Goal: Task Accomplishment & Management: Manage account settings

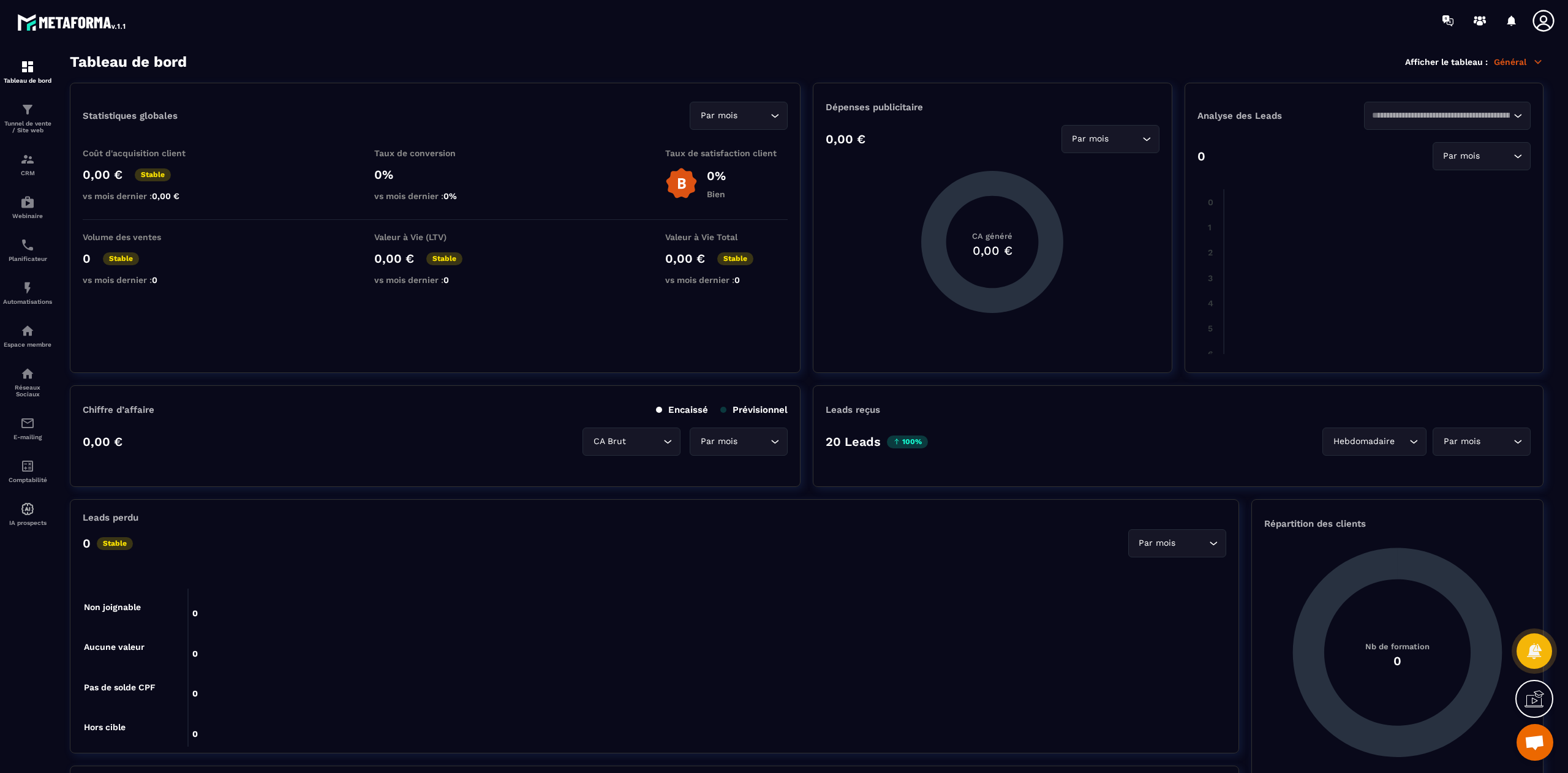
scroll to position [7812, 0]
click at [1537, 742] on span "Ouvrir le chat" at bounding box center [1535, 743] width 20 height 17
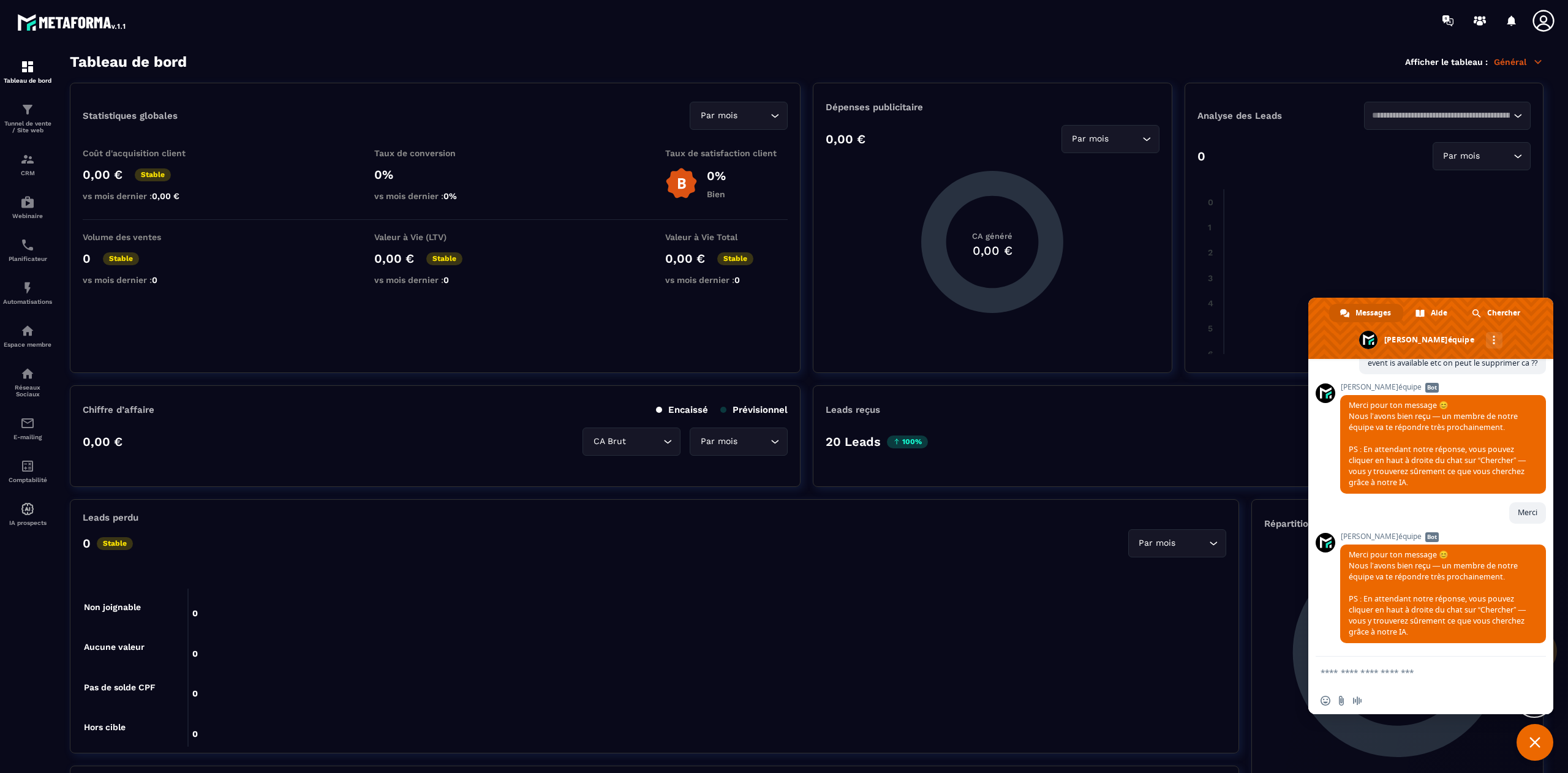
scroll to position [8179, 0]
click at [1441, 430] on span "Merci pour ton message 😊 Nous l’avons bien reçu — un membre de notre équipe va …" at bounding box center [1437, 444] width 177 height 88
click at [33, 305] on p "Automatisations" at bounding box center [27, 301] width 49 height 7
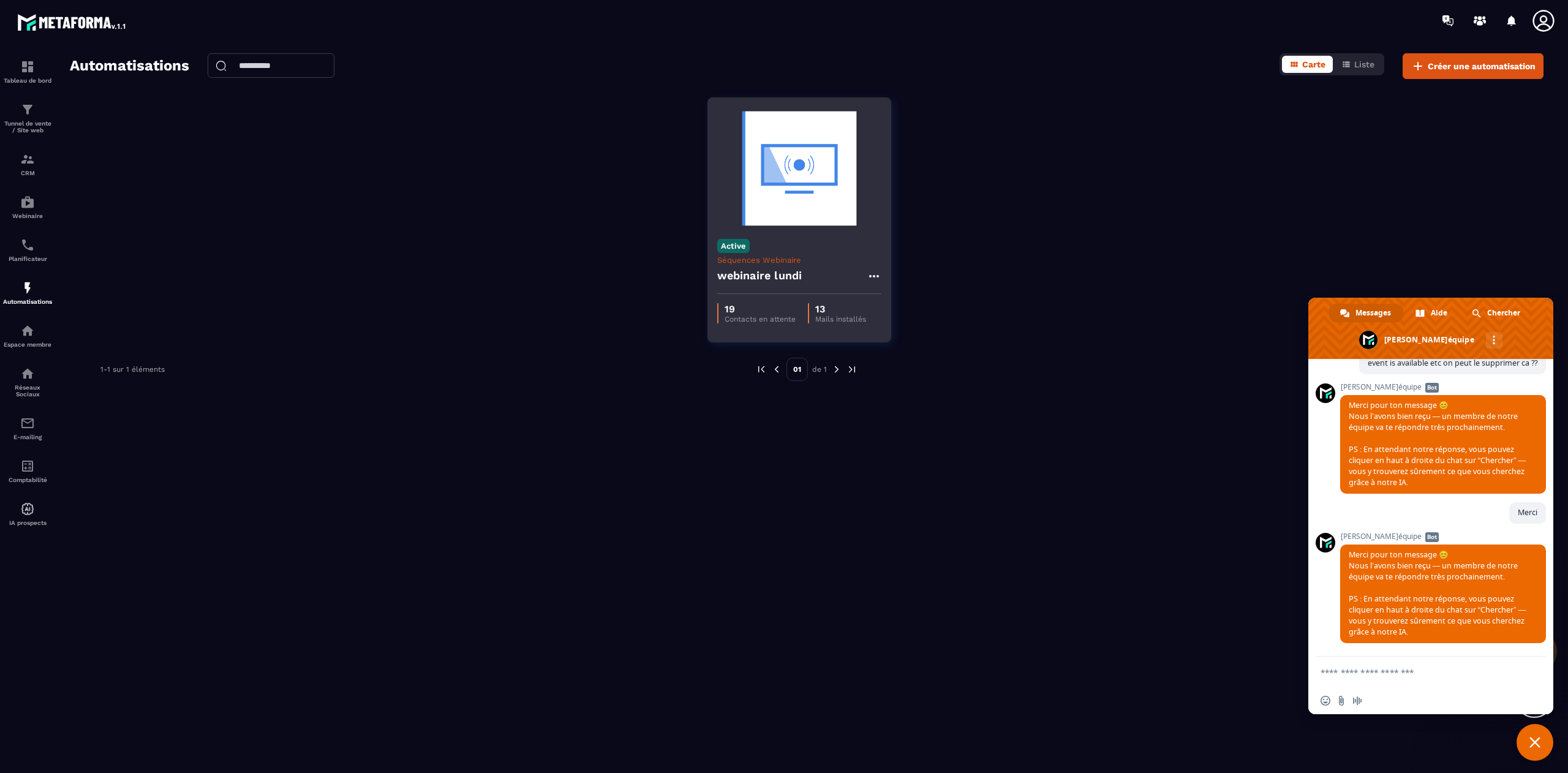
click at [789, 252] on div "Active Séquences Webinaire webinaire [DATE]" at bounding box center [799, 262] width 183 height 64
click at [795, 281] on h4 "webinaire lundi" at bounding box center [760, 275] width 85 height 17
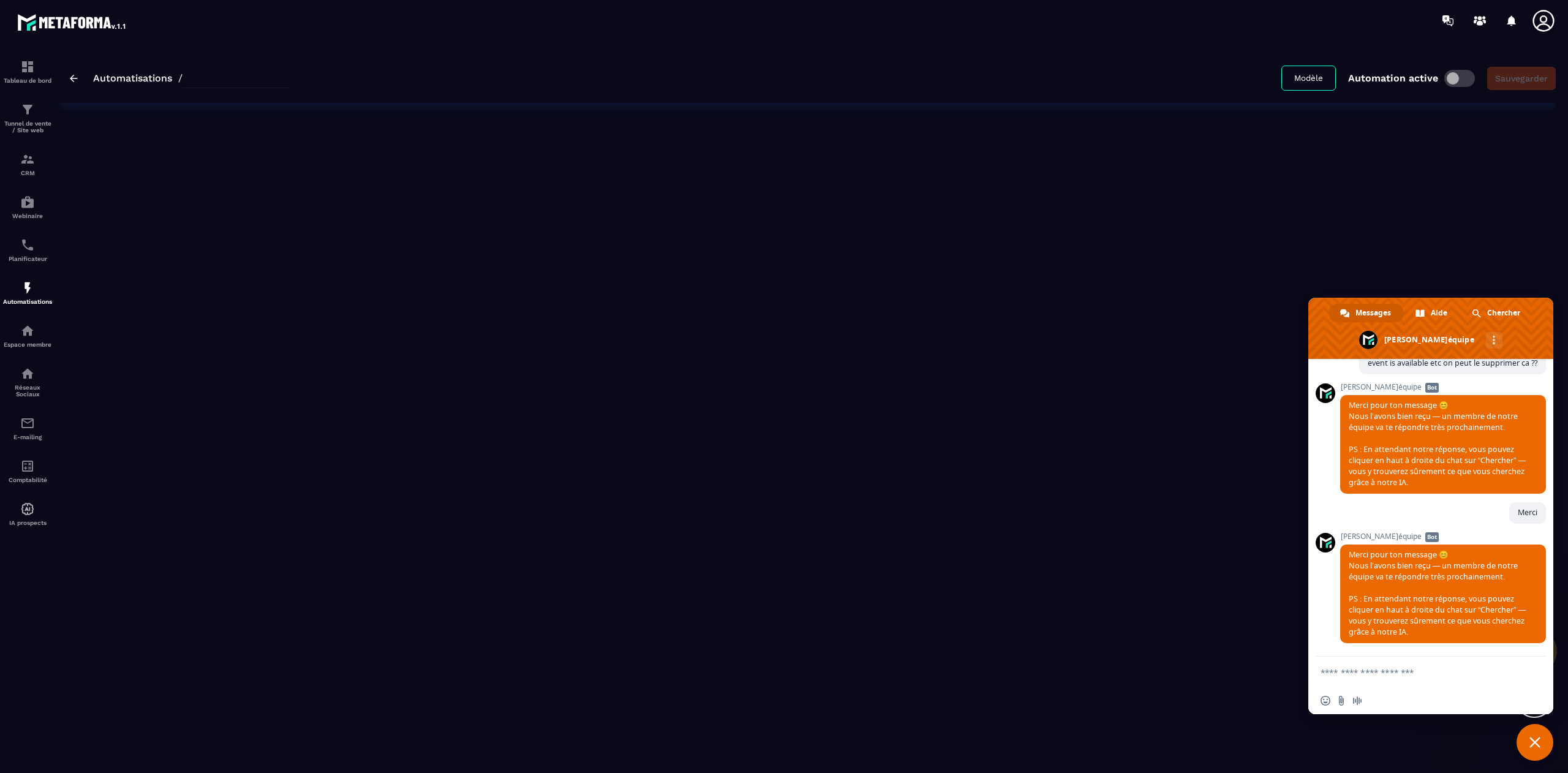
type input "**********"
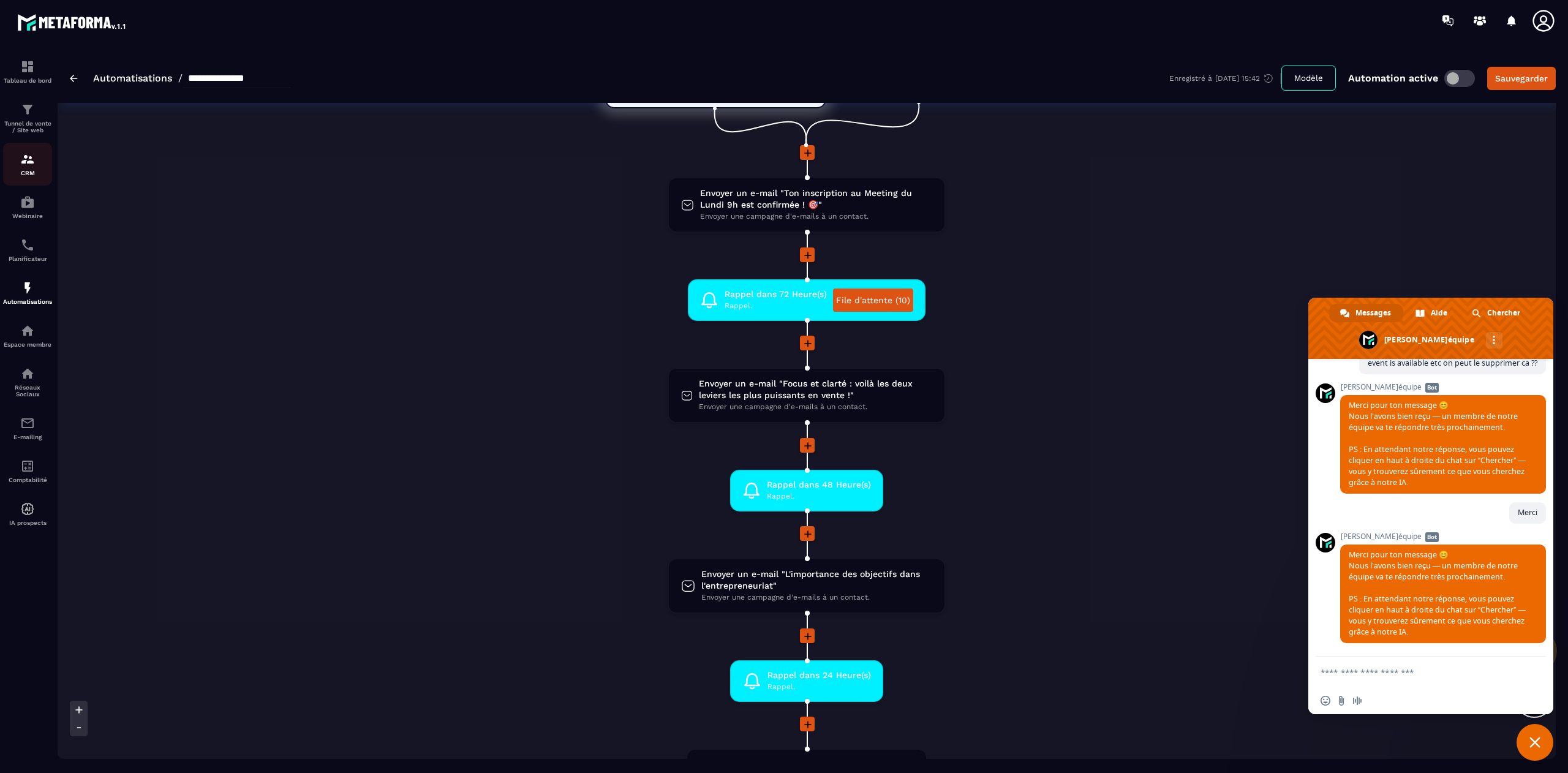
click at [31, 164] on img at bounding box center [27, 159] width 15 height 15
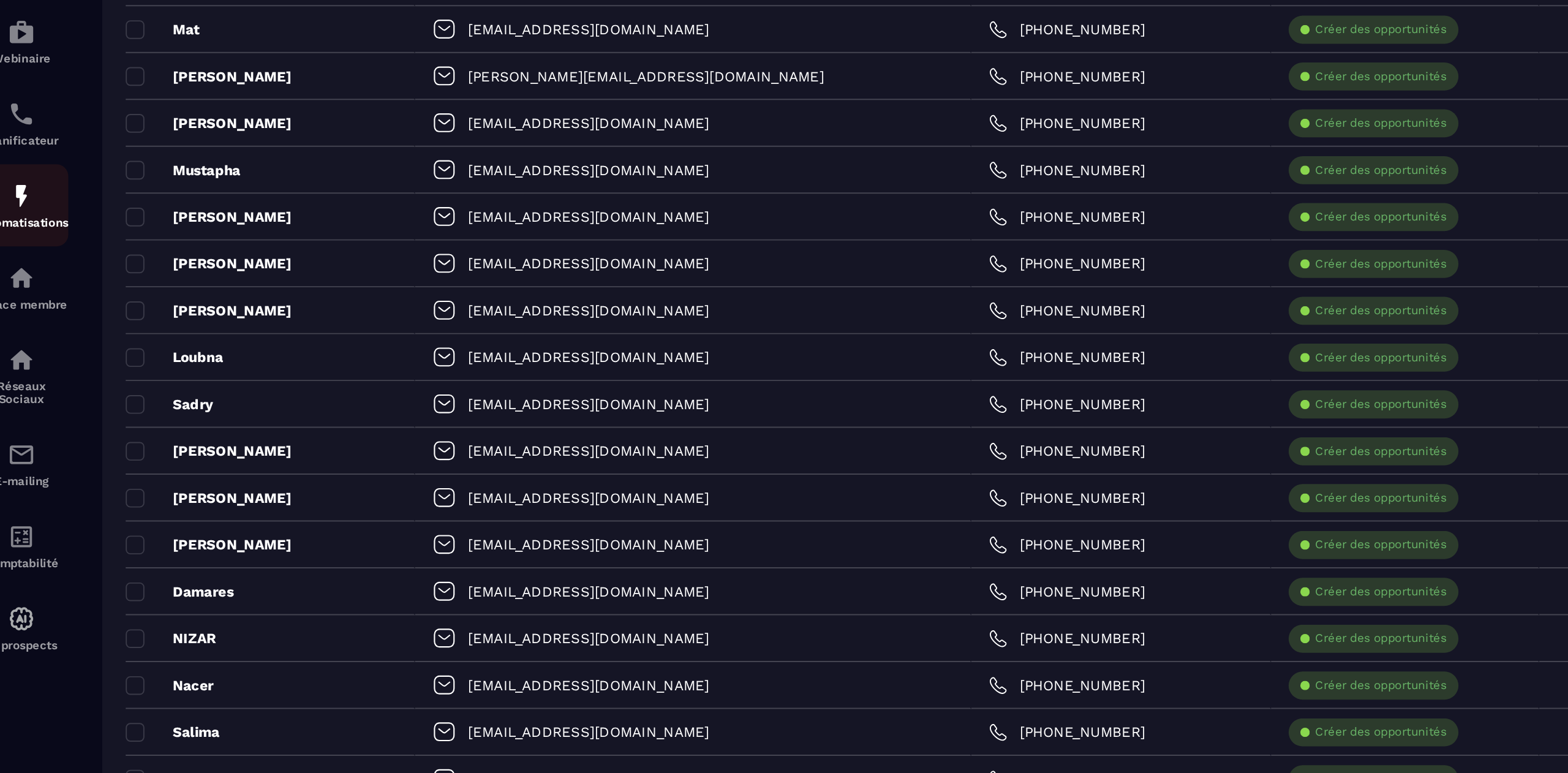
click at [27, 309] on link "Automatisations" at bounding box center [27, 292] width 49 height 43
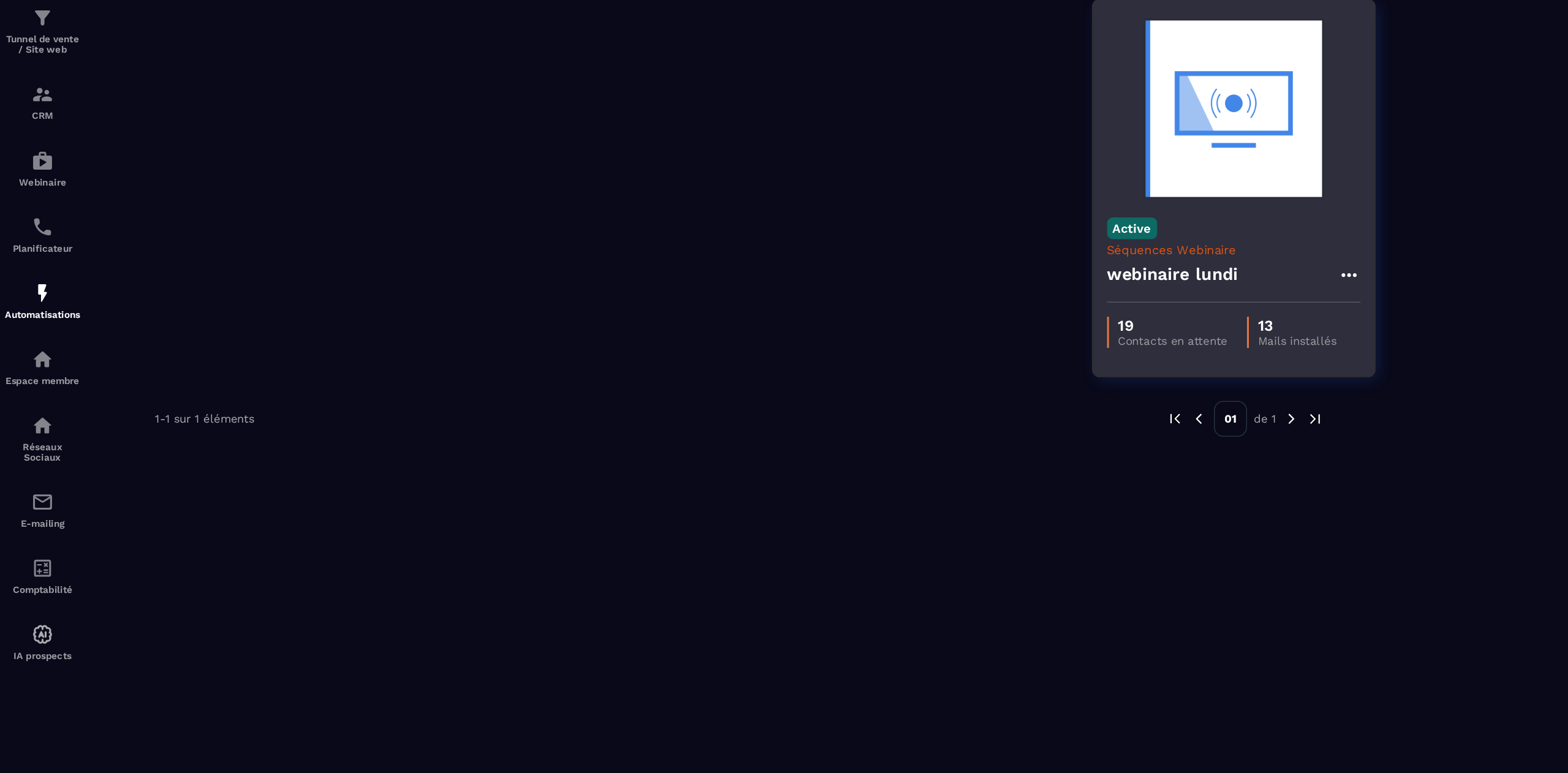
click at [795, 295] on div "19 Contacts en attente 13 Mails installés" at bounding box center [799, 313] width 183 height 39
click at [792, 306] on p "19" at bounding box center [760, 309] width 71 height 11
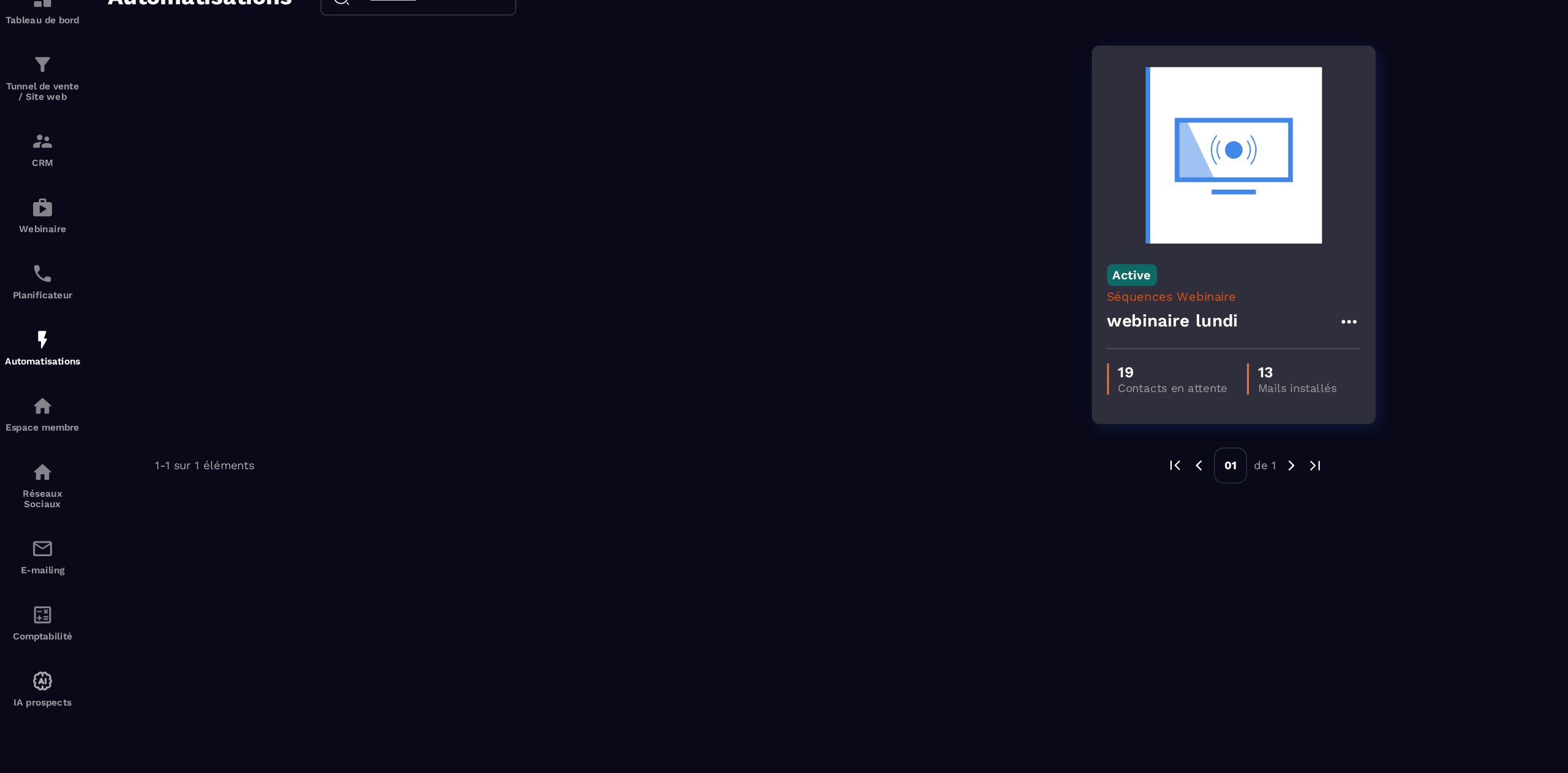
click at [877, 276] on icon at bounding box center [873, 276] width 10 height 3
click at [894, 301] on link "Modifier" at bounding box center [904, 304] width 66 height 27
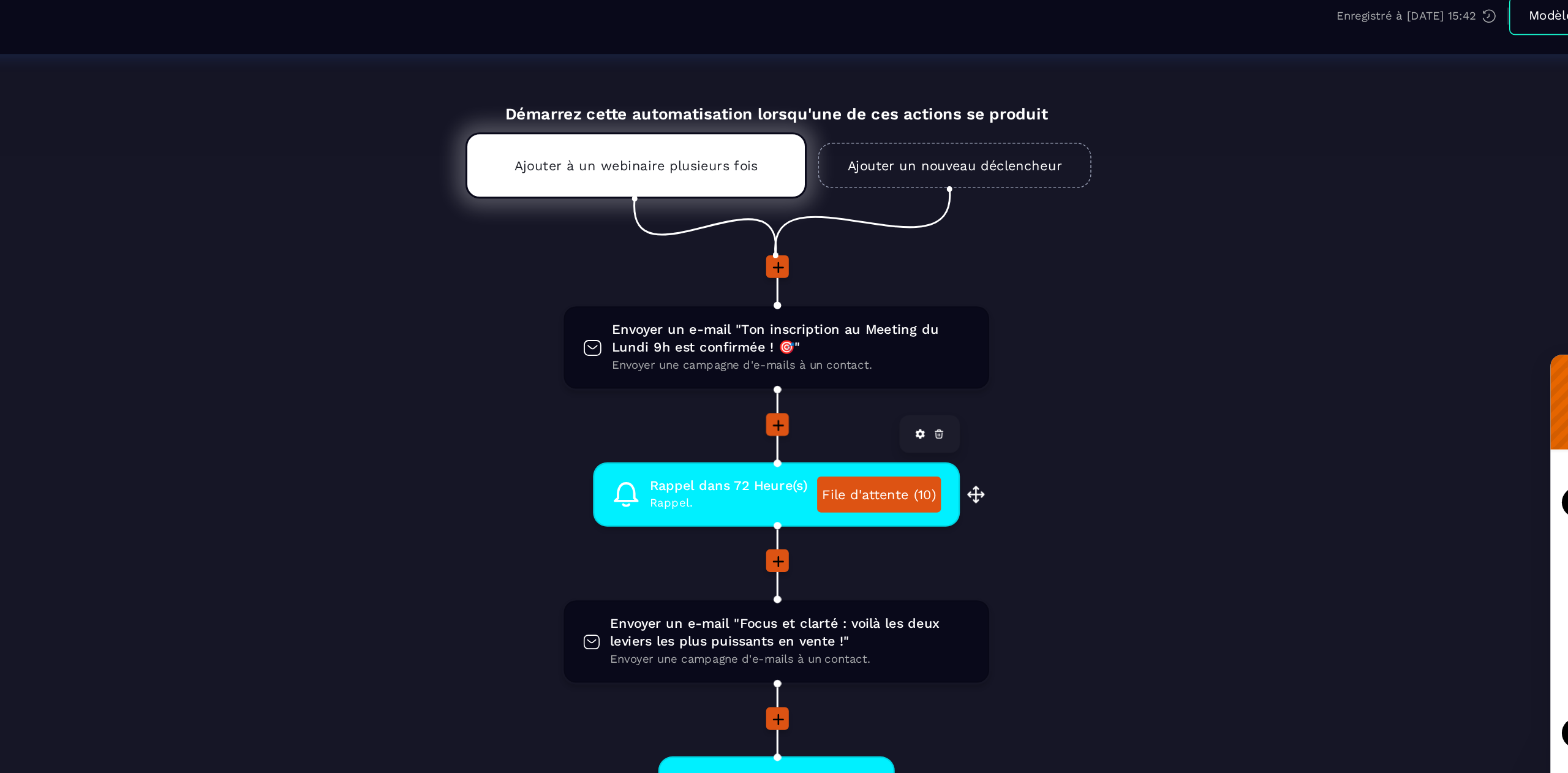
click at [793, 392] on span "Rappel." at bounding box center [776, 394] width 103 height 11
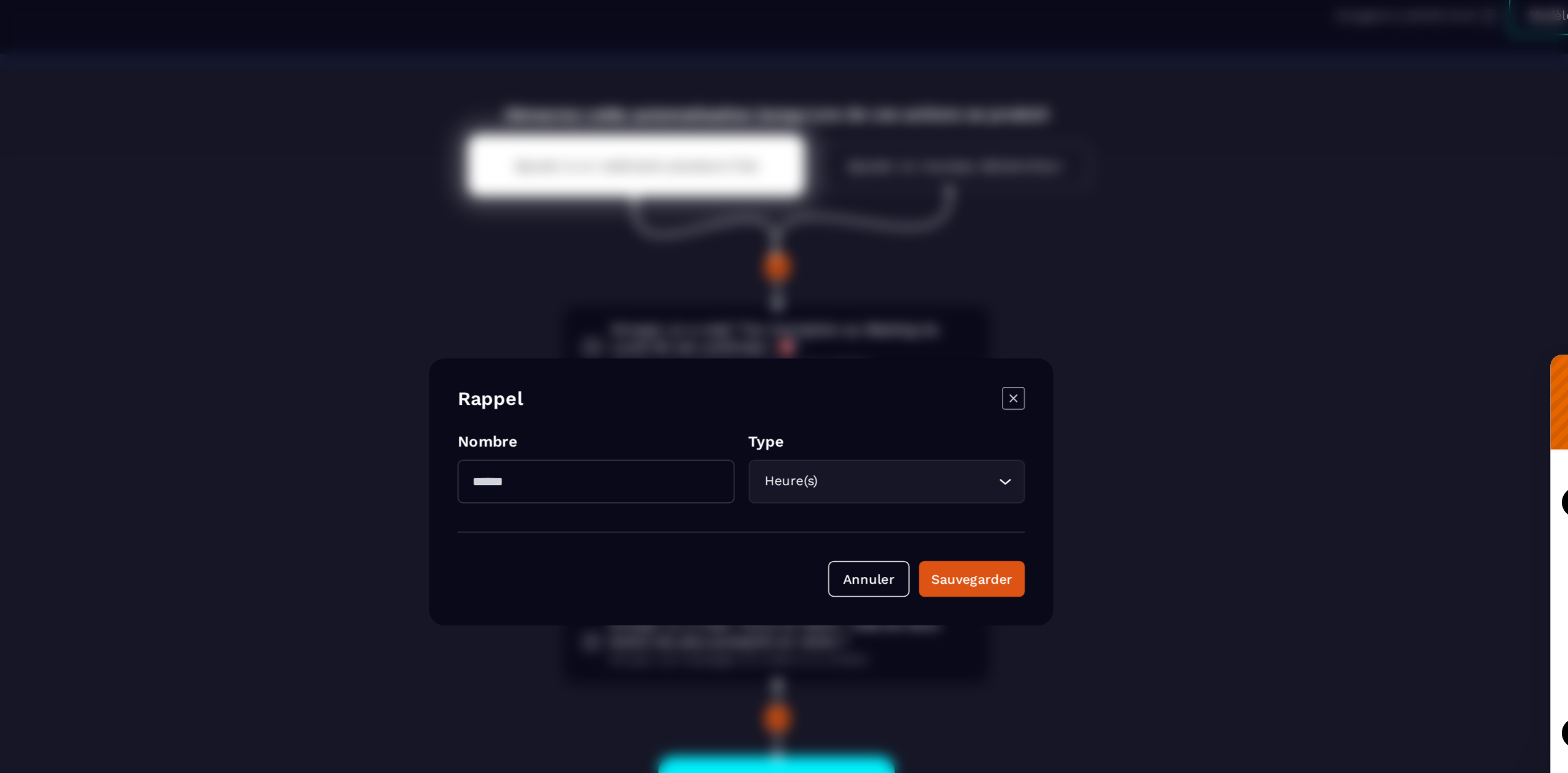
click at [964, 325] on icon "Modal window" at bounding box center [960, 325] width 15 height 15
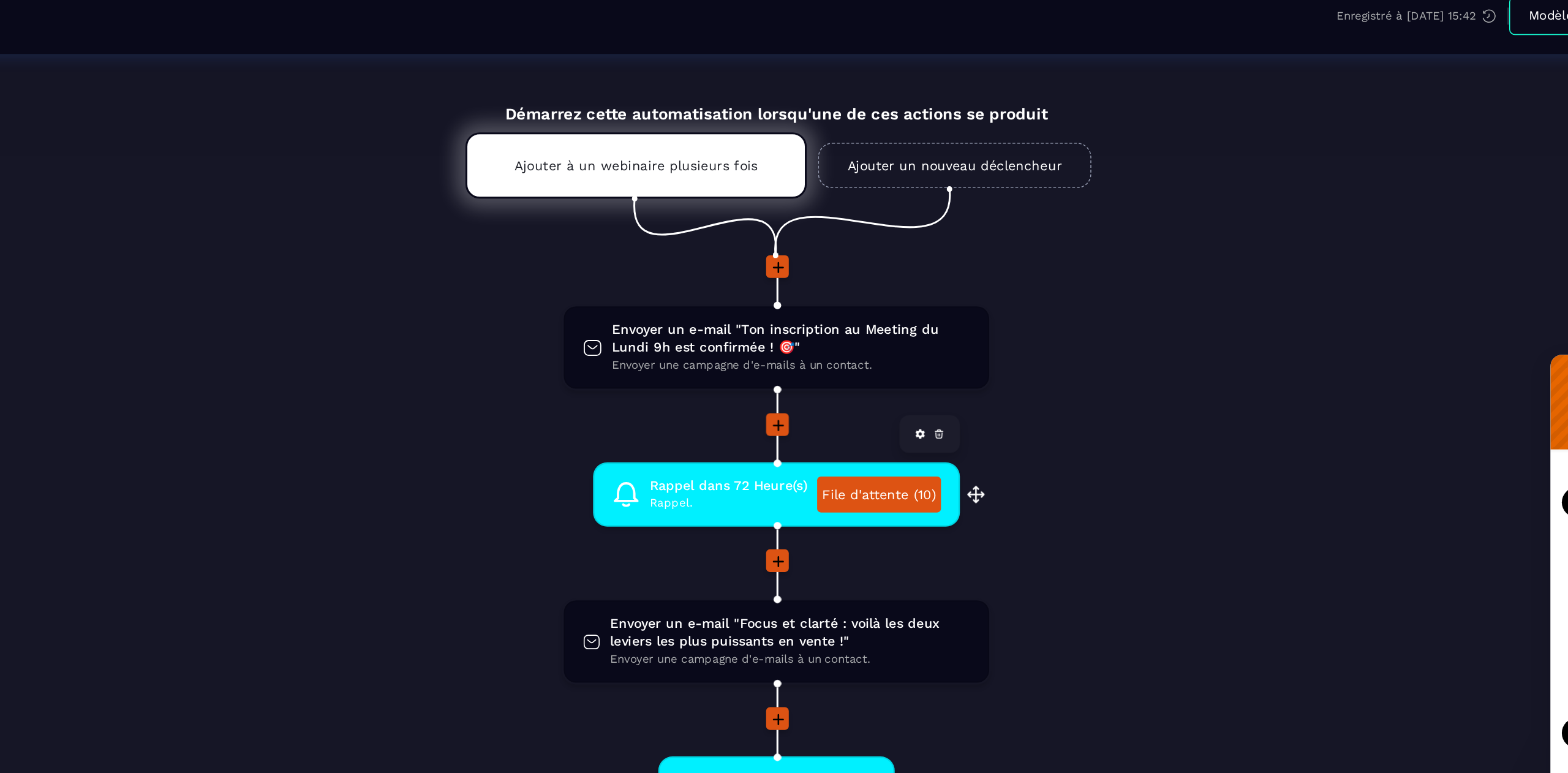
click at [863, 390] on link "File d'attente (10)" at bounding box center [873, 388] width 80 height 24
